Goal: Task Accomplishment & Management: Use online tool/utility

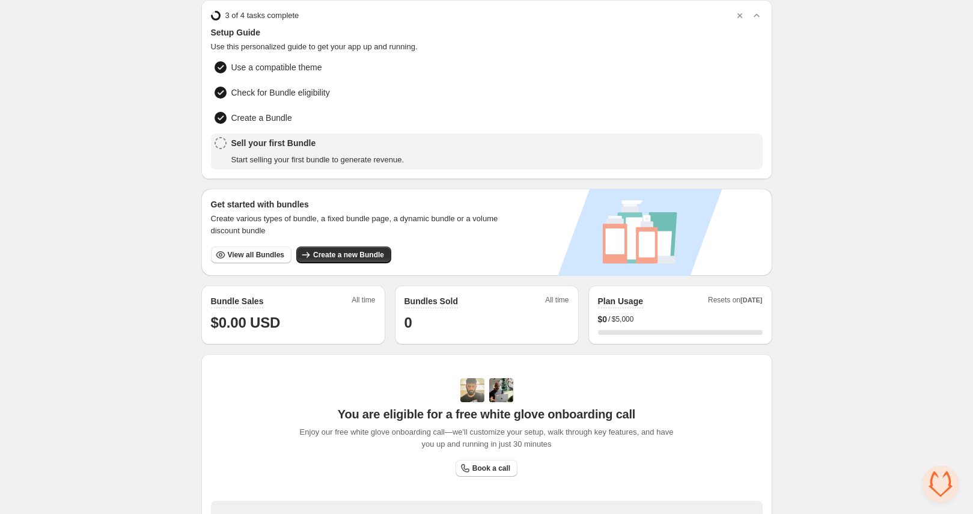
scroll to position [106, 0]
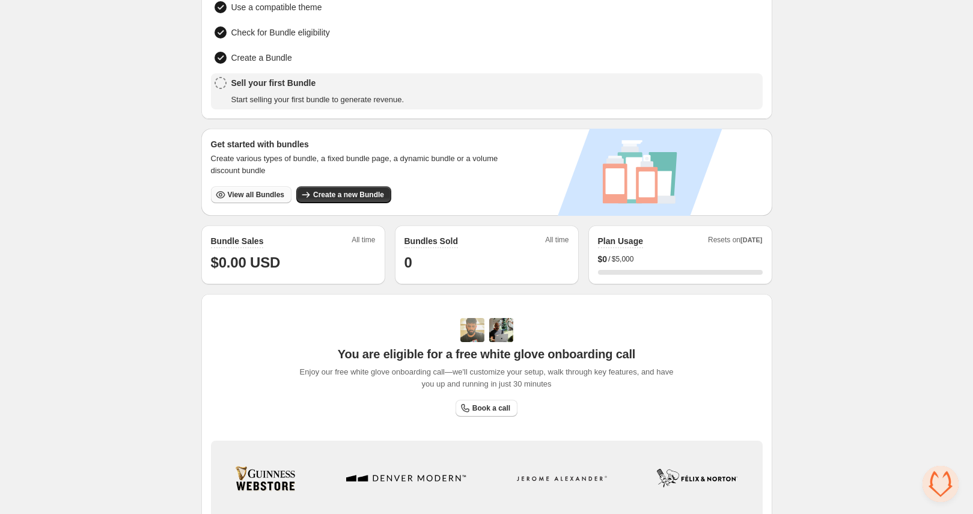
click at [271, 196] on span "View all Bundles" at bounding box center [256, 195] width 56 height 10
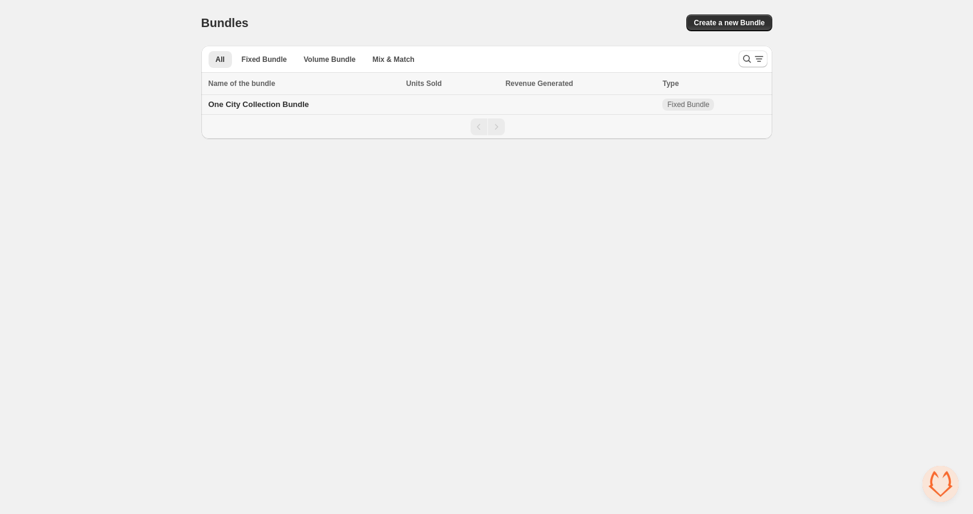
click at [290, 105] on span "One City Collection Bundle" at bounding box center [258, 104] width 101 height 9
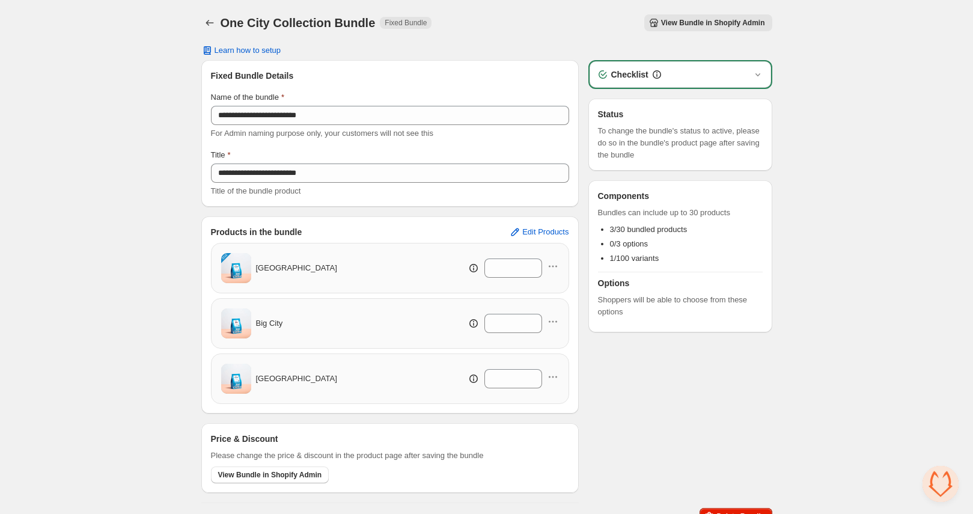
click at [710, 66] on div "Checklist" at bounding box center [679, 74] width 181 height 26
click at [744, 74] on div "Checklist" at bounding box center [680, 74] width 167 height 12
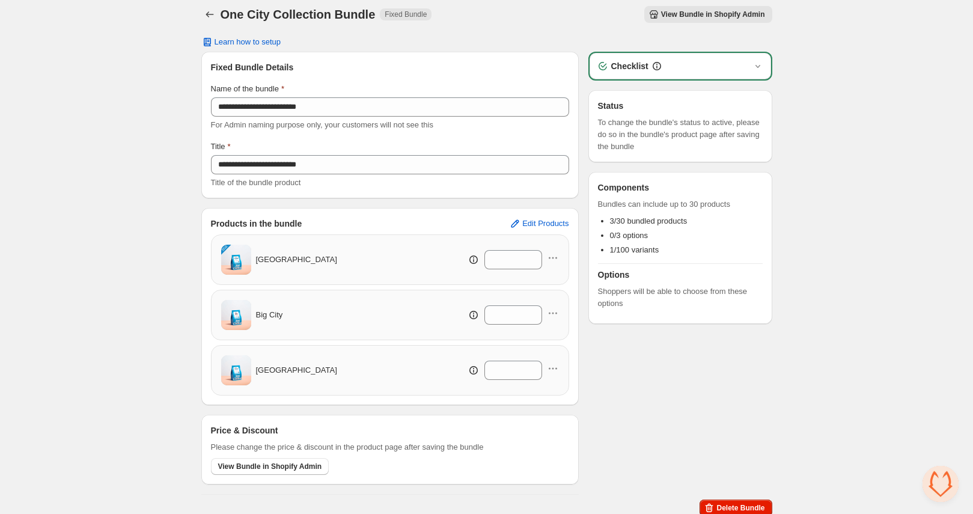
scroll to position [16, 0]
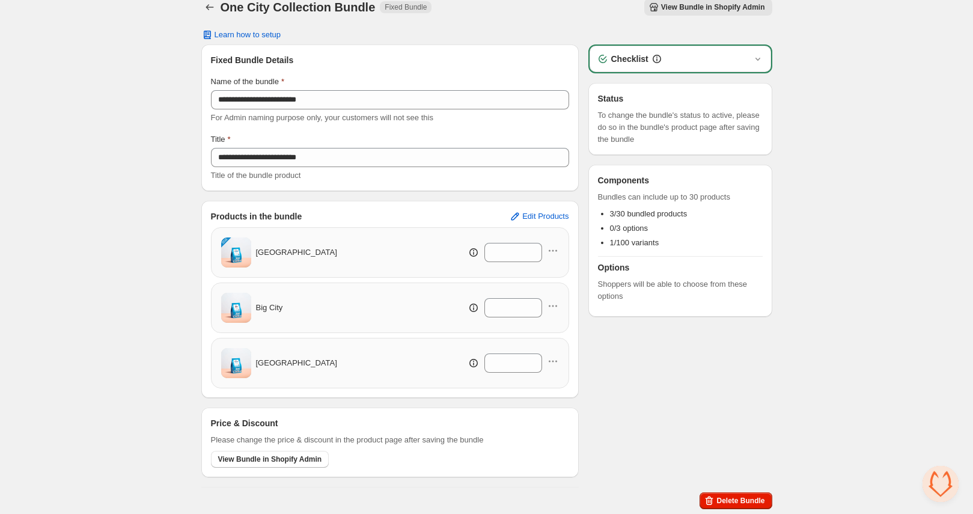
click at [293, 364] on span "Amsterdam" at bounding box center [296, 363] width 81 height 12
click at [723, 3] on span "View Bundle in Shopify Admin" at bounding box center [713, 7] width 104 height 10
click at [536, 216] on span "Edit Products" at bounding box center [545, 216] width 46 height 10
click at [268, 309] on span "Big City" at bounding box center [269, 308] width 27 height 12
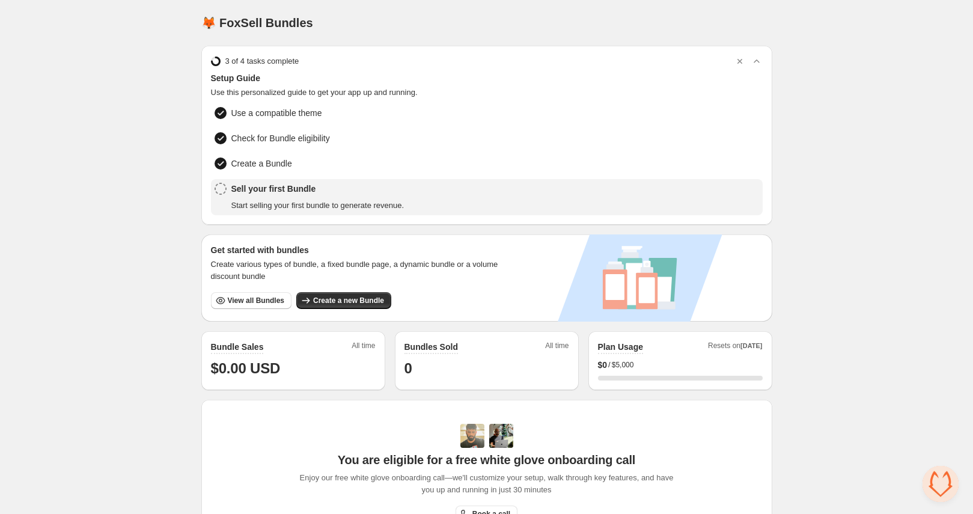
click at [308, 193] on div "Sell your first Bundle Start selling your first bundle to generate revenue." at bounding box center [317, 197] width 173 height 29
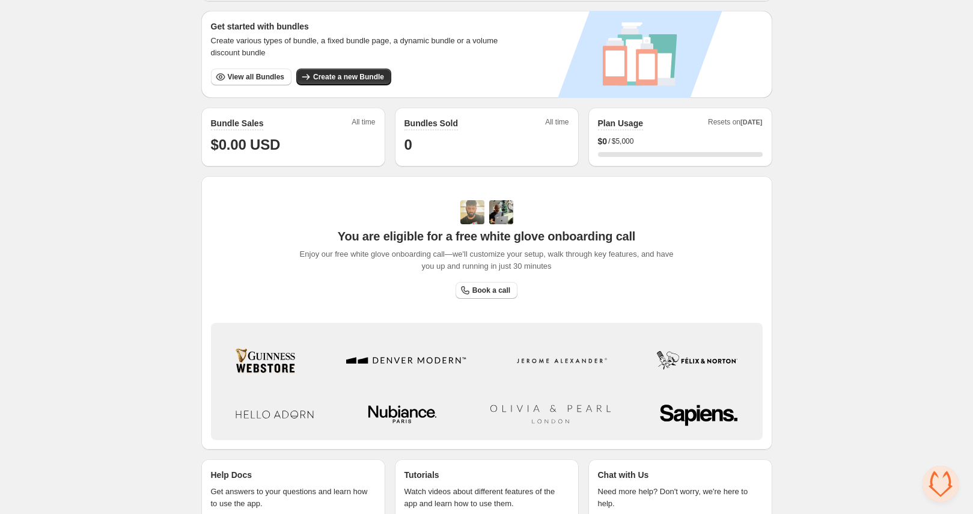
scroll to position [258, 0]
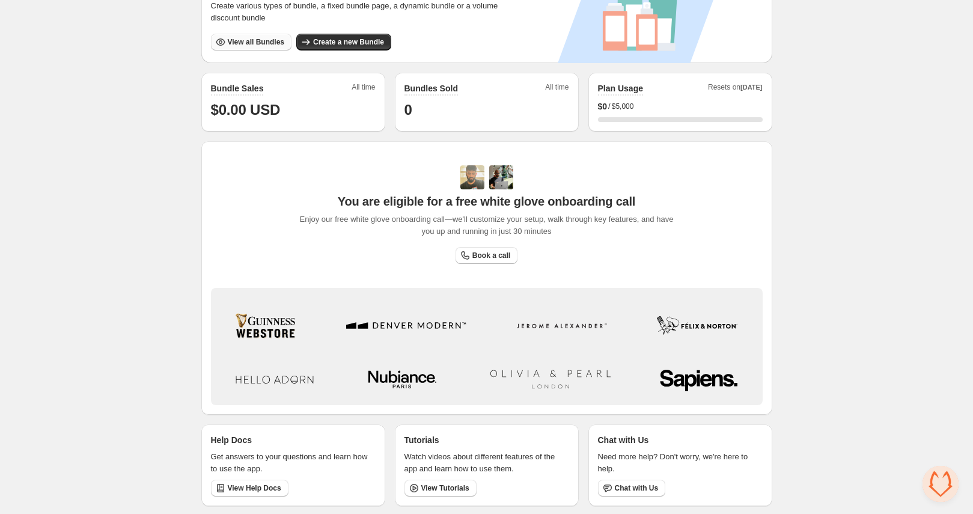
click at [256, 43] on span "View all Bundles" at bounding box center [256, 42] width 56 height 10
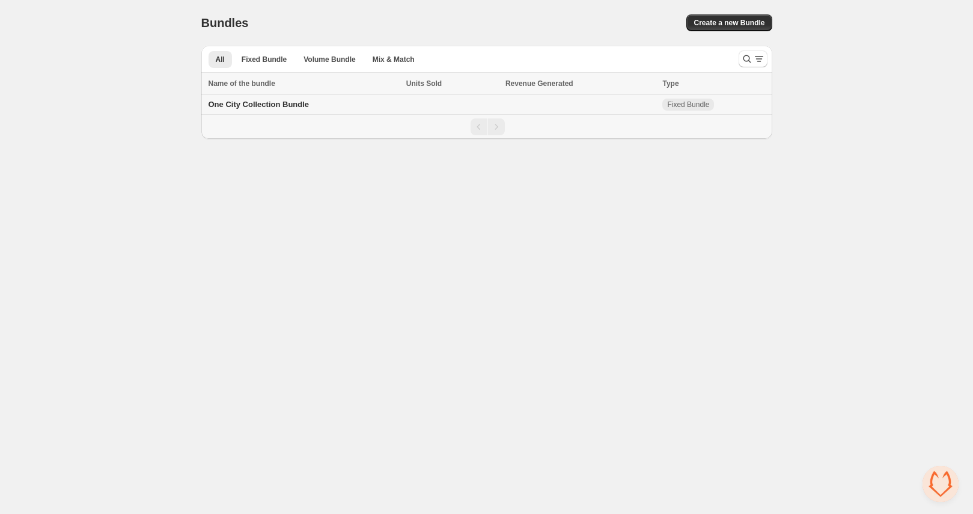
click at [293, 106] on span "One City Collection Bundle" at bounding box center [258, 104] width 101 height 9
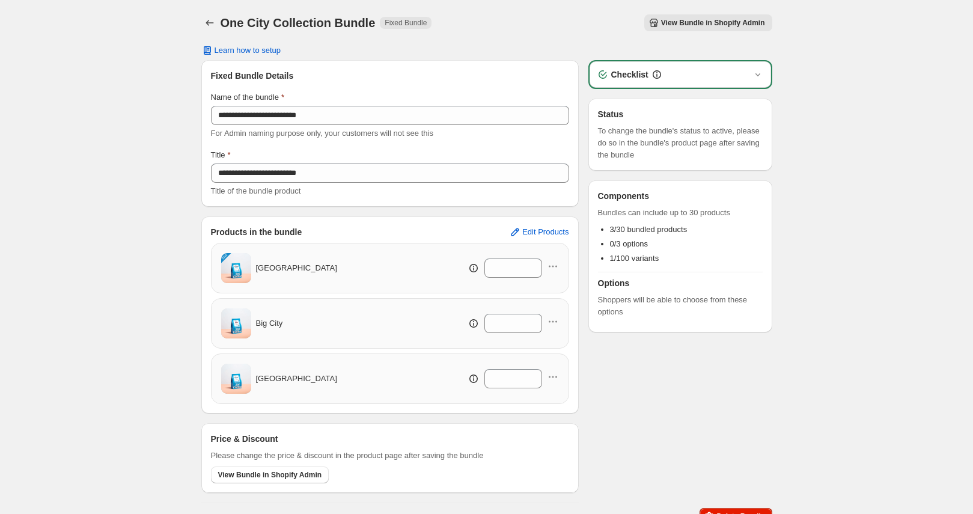
click at [678, 74] on div "Checklist" at bounding box center [680, 74] width 167 height 12
click at [758, 69] on icon "button" at bounding box center [758, 74] width 12 height 12
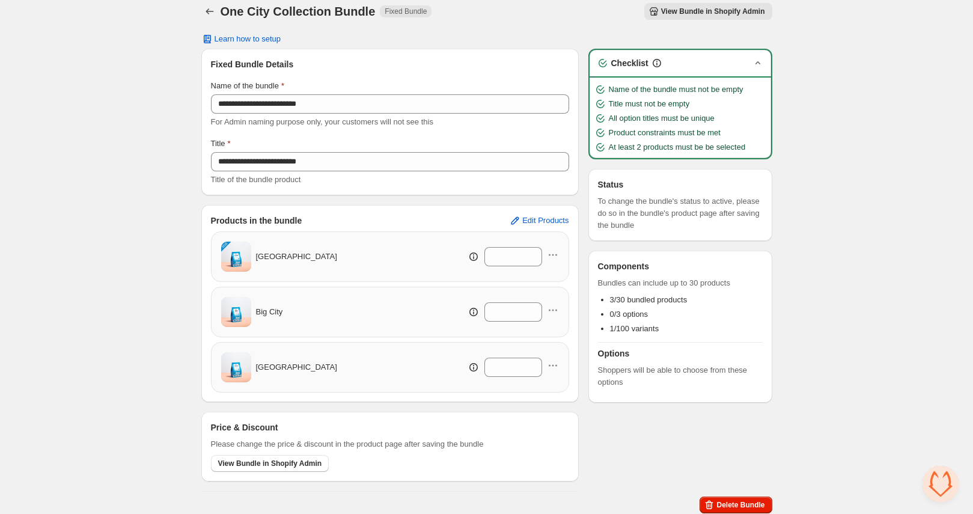
scroll to position [16, 0]
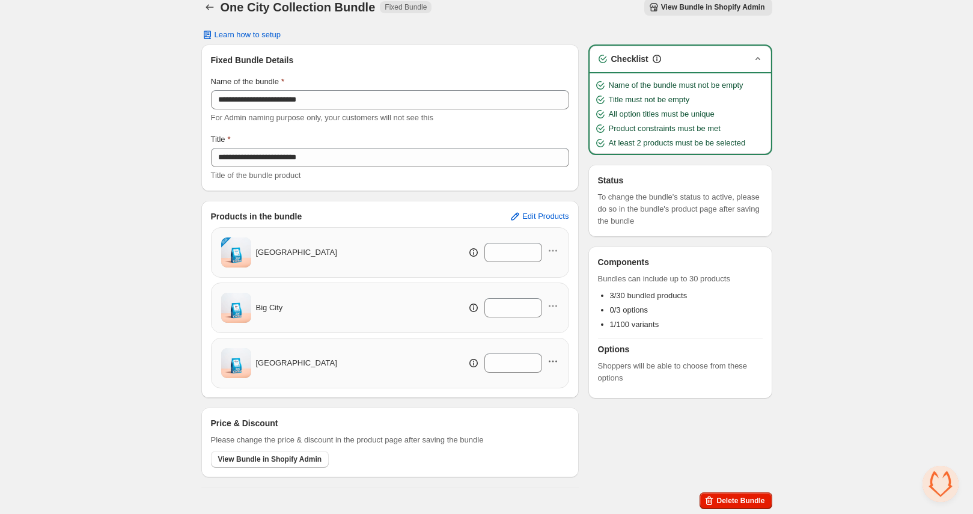
click at [551, 361] on icon "button" at bounding box center [553, 361] width 12 height 12
click at [618, 347] on h3 "Options" at bounding box center [680, 349] width 165 height 12
click at [270, 365] on span "[GEOGRAPHIC_DATA]" at bounding box center [296, 363] width 81 height 12
click at [255, 38] on span "Learn how to setup" at bounding box center [247, 35] width 67 height 10
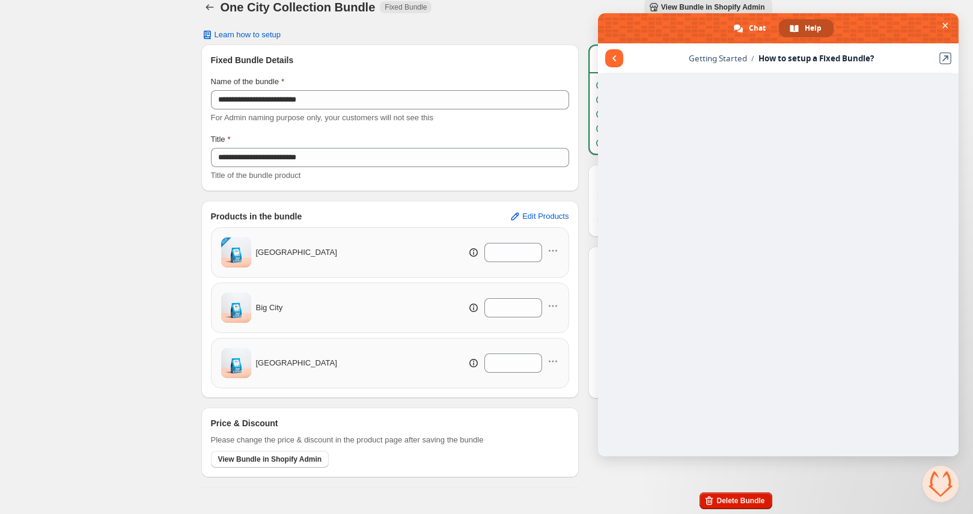
click at [941, 490] on span "Close chat" at bounding box center [940, 484] width 36 height 36
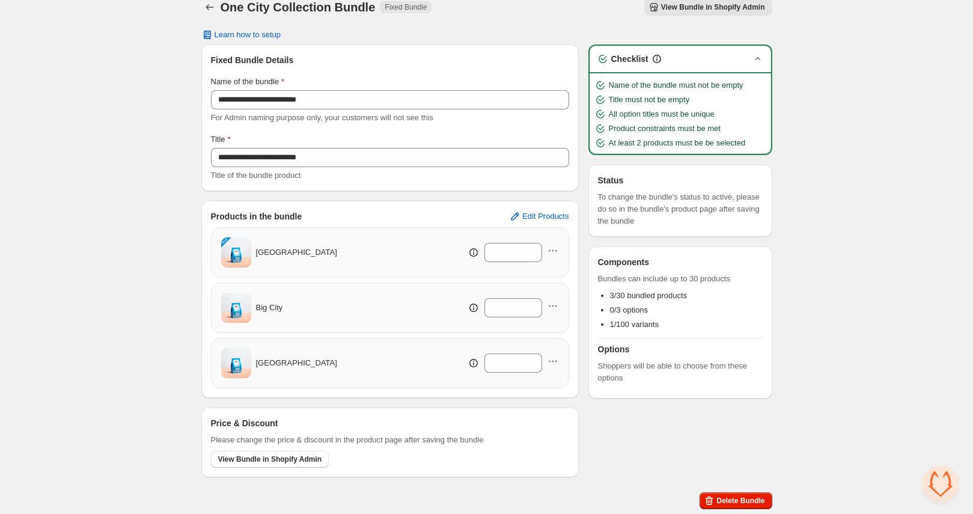
click at [941, 490] on span "Open chat" at bounding box center [940, 484] width 36 height 36
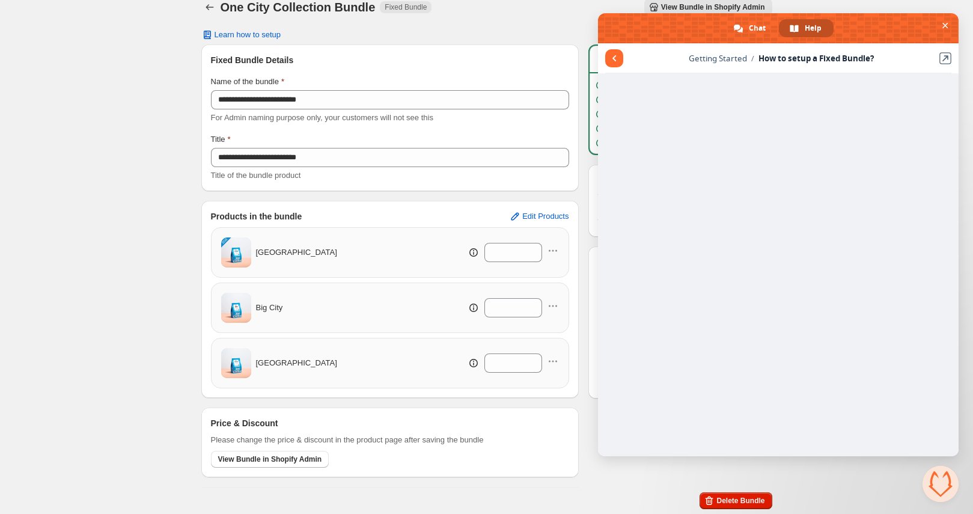
click at [425, 28] on div "One City Collection Bundle. This page is ready One City Collection Bundle Fixed…" at bounding box center [486, 7] width 571 height 46
click at [946, 22] on span "Close chat" at bounding box center [945, 26] width 6 height 8
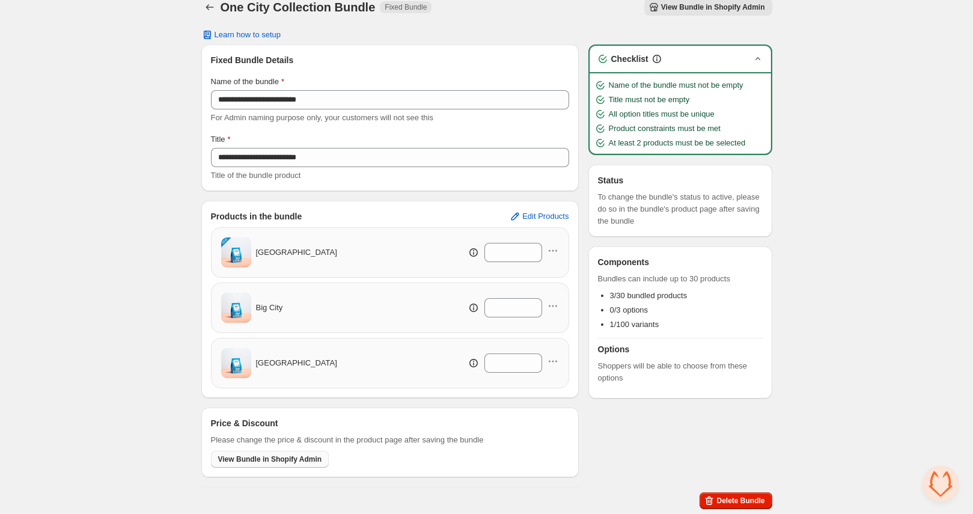
click at [309, 461] on span "View Bundle in Shopify Admin" at bounding box center [270, 459] width 104 height 10
click at [667, 4] on span "View Bundle in Shopify Admin" at bounding box center [713, 7] width 104 height 10
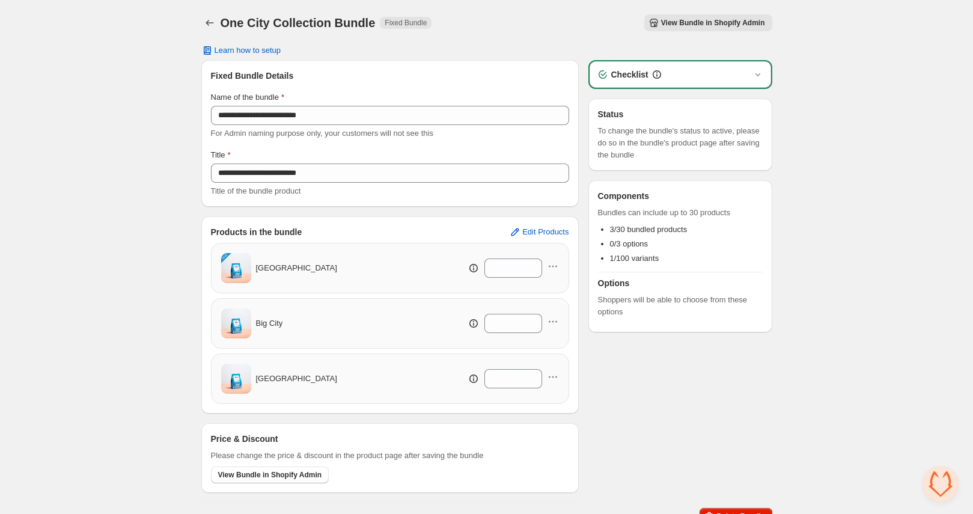
scroll to position [16, 0]
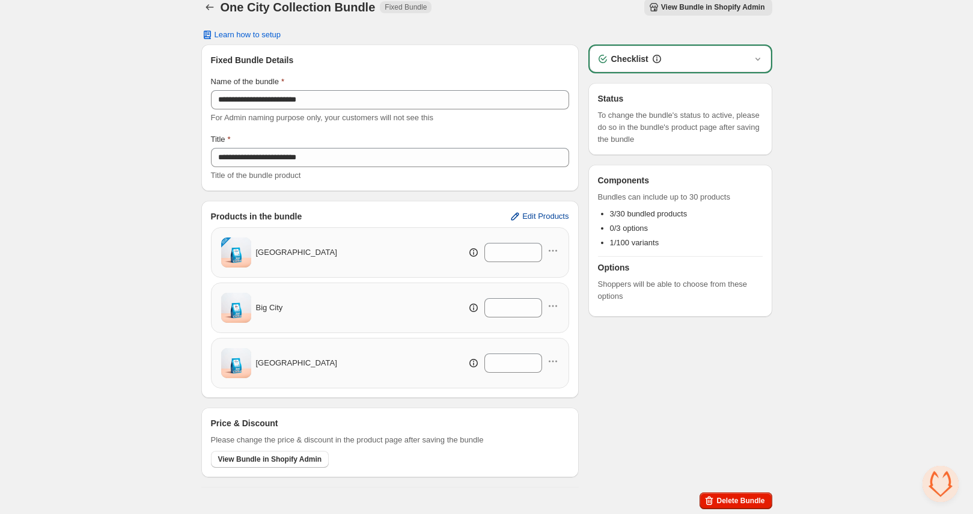
click at [546, 223] on button "Edit Products" at bounding box center [539, 216] width 74 height 19
click at [676, 272] on h3 "Options" at bounding box center [680, 267] width 165 height 12
